Goal: Task Accomplishment & Management: Manage account settings

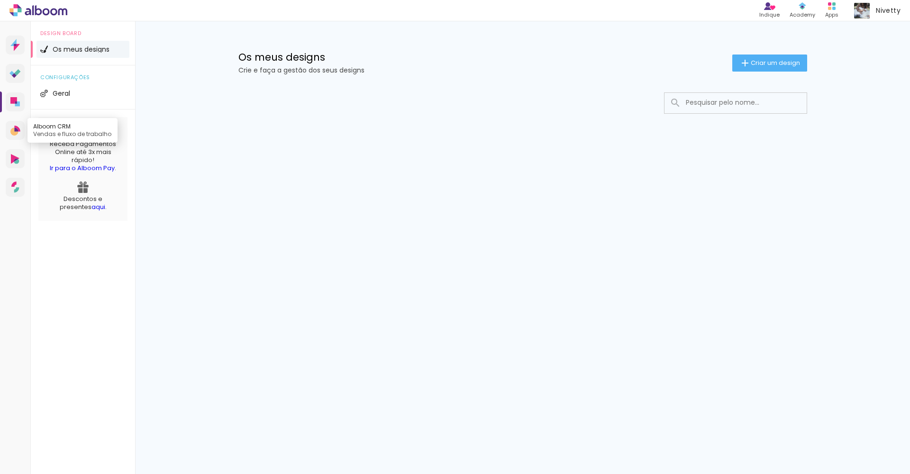
click at [18, 133] on icon at bounding box center [14, 132] width 8 height 8
click at [13, 188] on icon at bounding box center [15, 187] width 8 height 11
click at [73, 92] on li "Geral" at bounding box center [83, 93] width 93 height 17
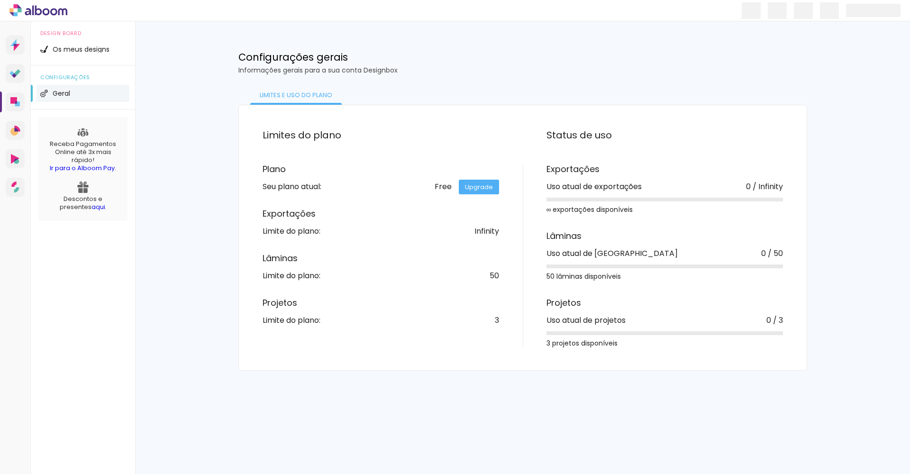
click at [82, 78] on span "configurações" at bounding box center [82, 77] width 85 height 5
click at [84, 76] on span "configurações" at bounding box center [82, 77] width 85 height 5
click at [78, 142] on p "Receba Pagamentos Online até 3x mais rápido! Ir para o Alboom Pay ." at bounding box center [83, 156] width 80 height 32
click at [47, 89] on li "Geral" at bounding box center [83, 93] width 93 height 17
click at [56, 12] on icon at bounding box center [53, 11] width 7 height 7
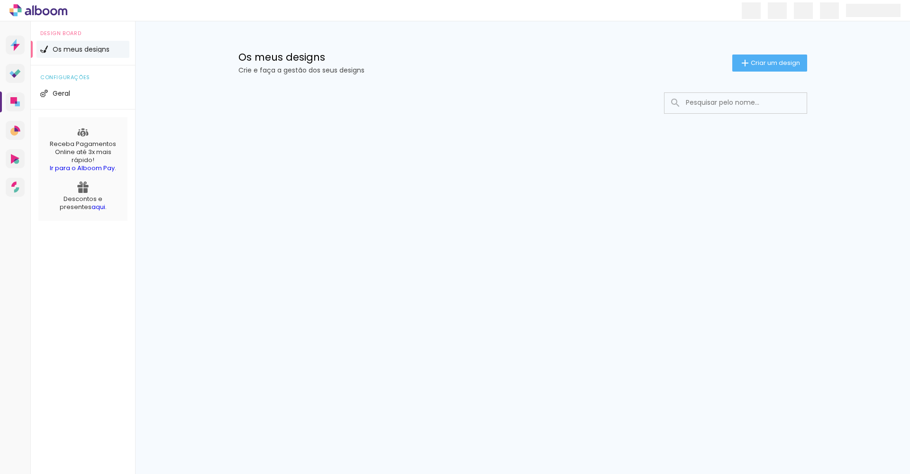
click at [75, 46] on span "Os meus designs" at bounding box center [81, 49] width 57 height 7
click at [89, 50] on span "Os meus designs" at bounding box center [81, 49] width 57 height 7
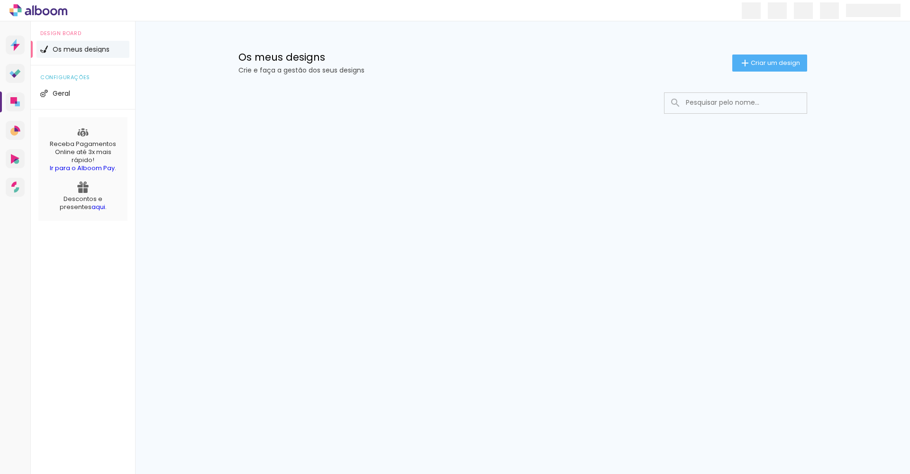
click at [89, 50] on span "Os meus designs" at bounding box center [81, 49] width 57 height 7
click at [56, 98] on li "Geral" at bounding box center [83, 93] width 93 height 17
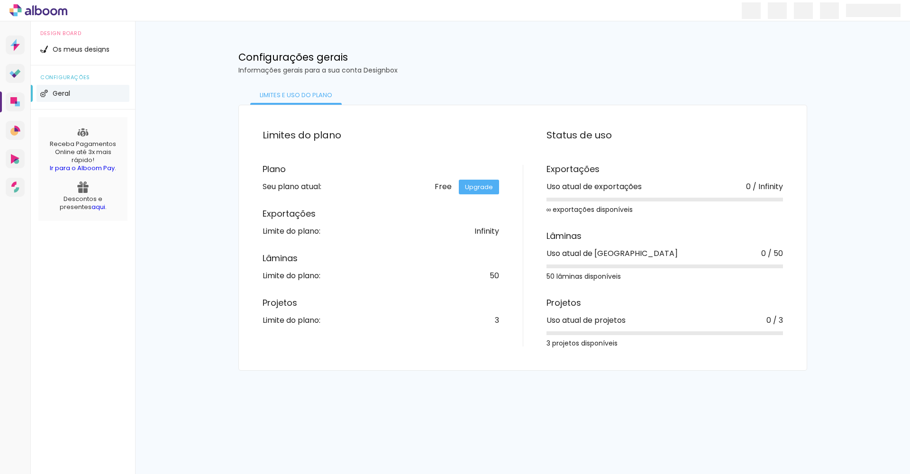
click at [439, 188] on div "Free Upgrade" at bounding box center [467, 187] width 64 height 8
click at [469, 187] on link "Upgrade" at bounding box center [479, 187] width 40 height 15
